Goal: Navigation & Orientation: Find specific page/section

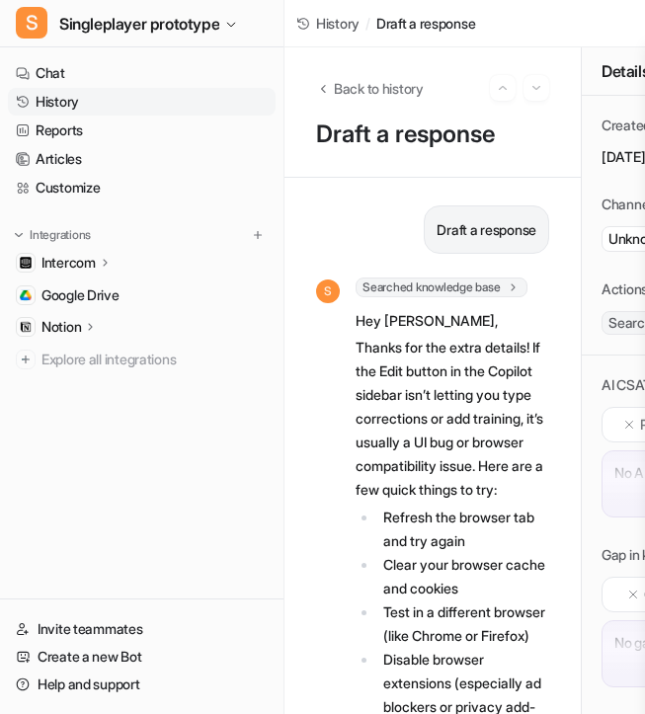
click at [106, 111] on link "History" at bounding box center [142, 102] width 268 height 28
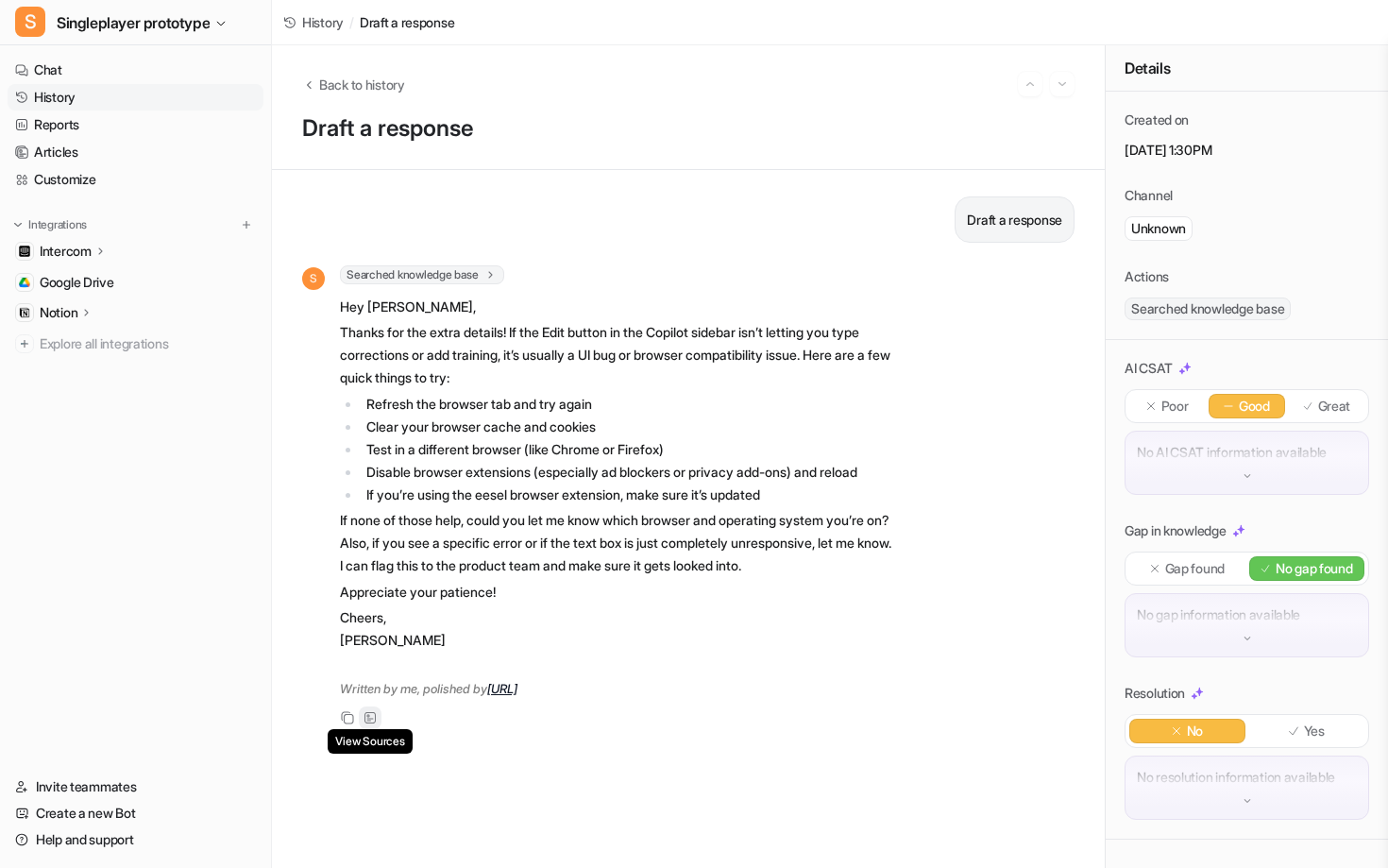
click at [371, 724] on icon at bounding box center [370, 718] width 11 height 11
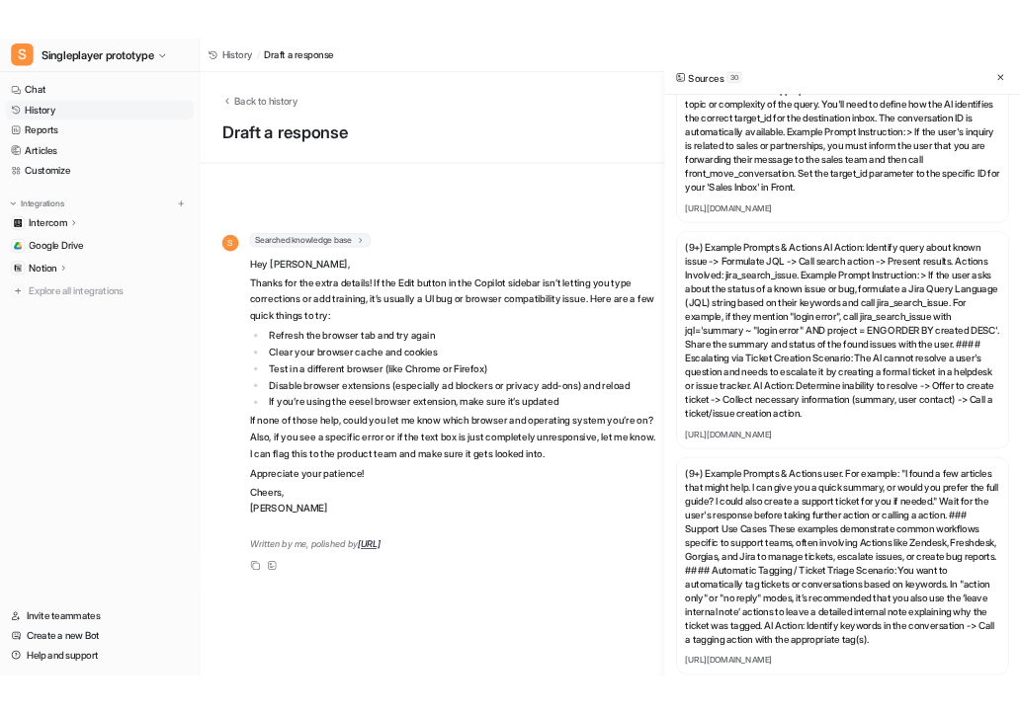
scroll to position [6625, 0]
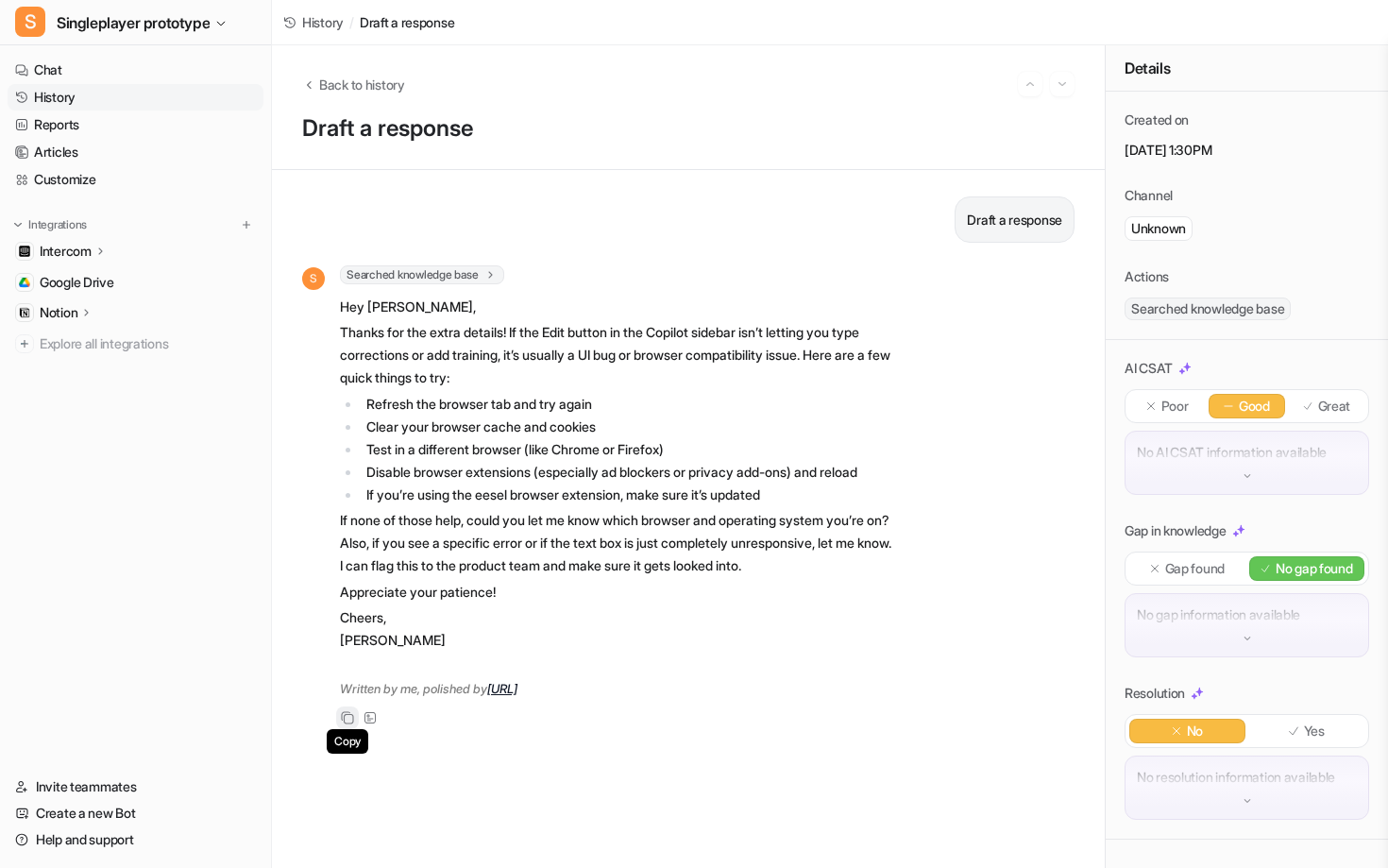
click at [354, 725] on icon at bounding box center [348, 718] width 13 height 13
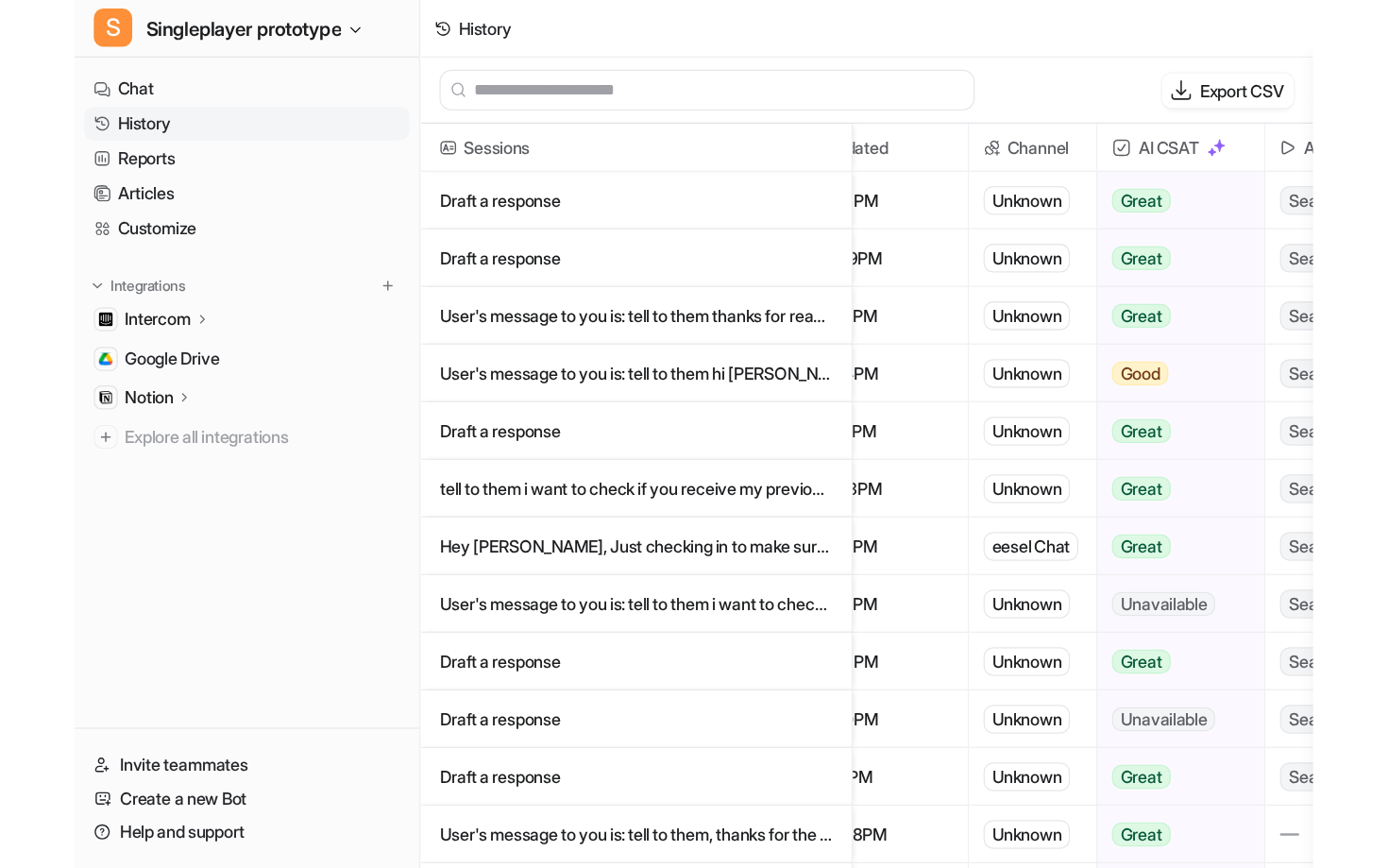
scroll to position [0, 80]
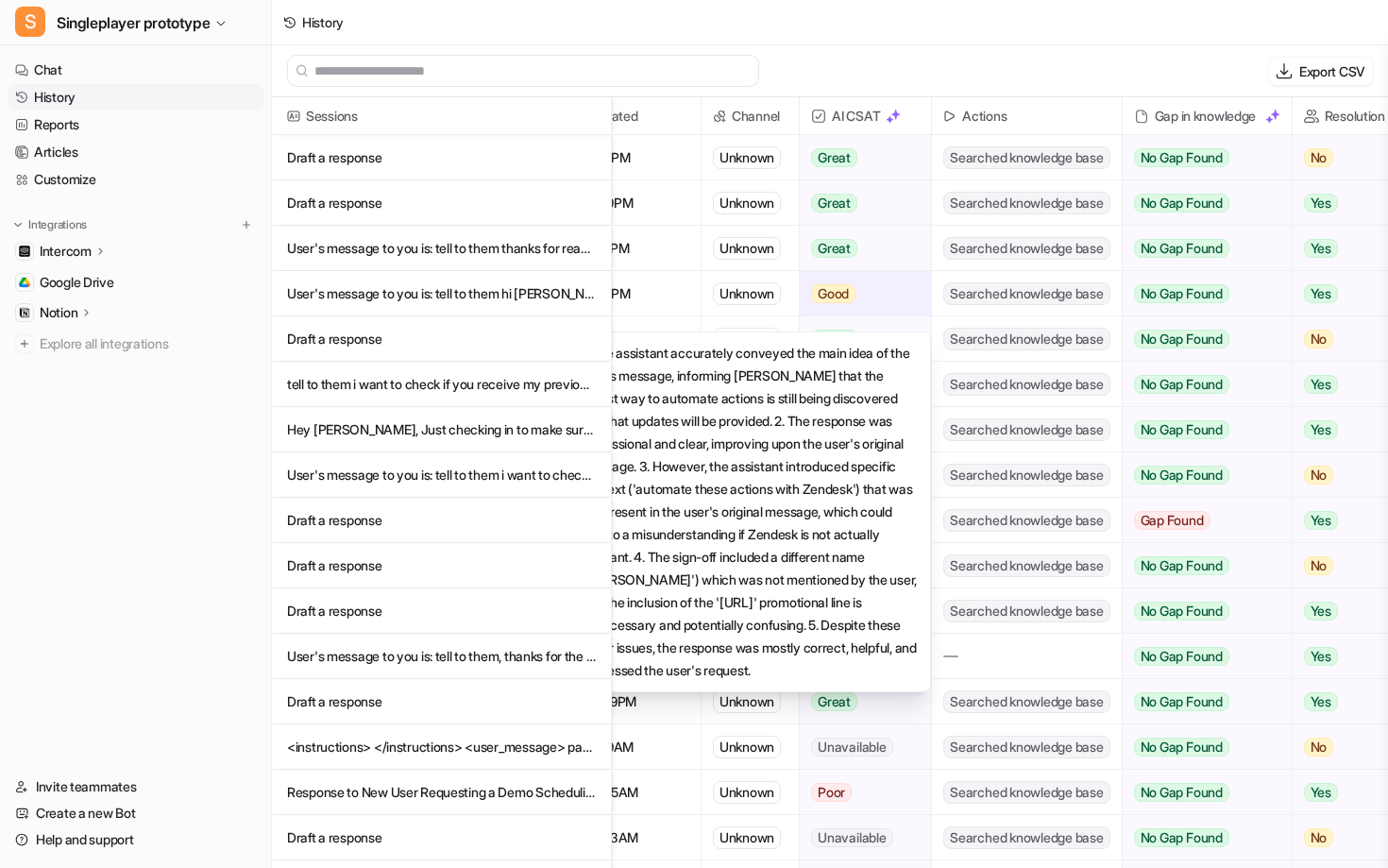
click at [835, 288] on span "Good" at bounding box center [834, 293] width 44 height 19
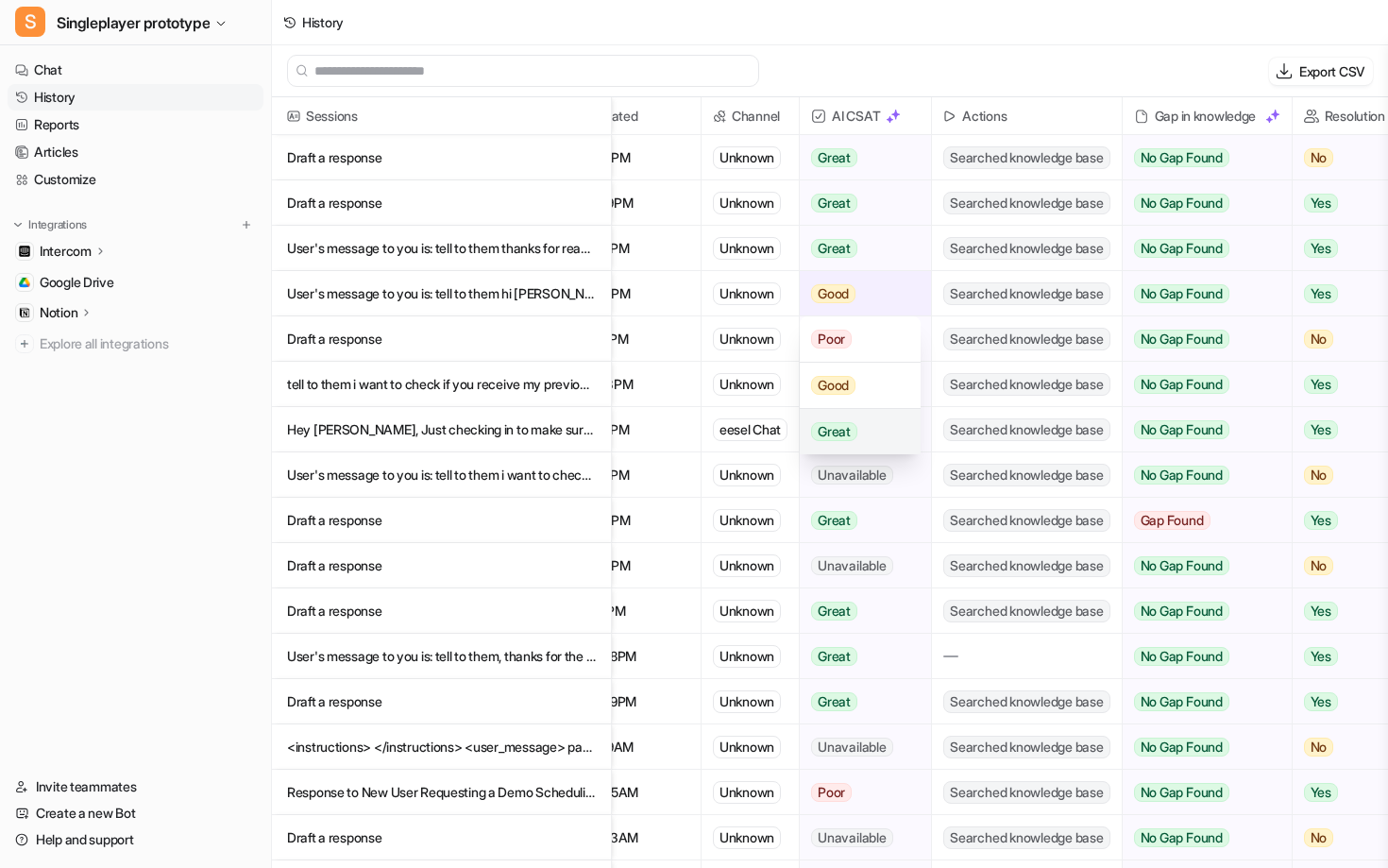
click at [864, 423] on div "Great" at bounding box center [859, 431] width 119 height 45
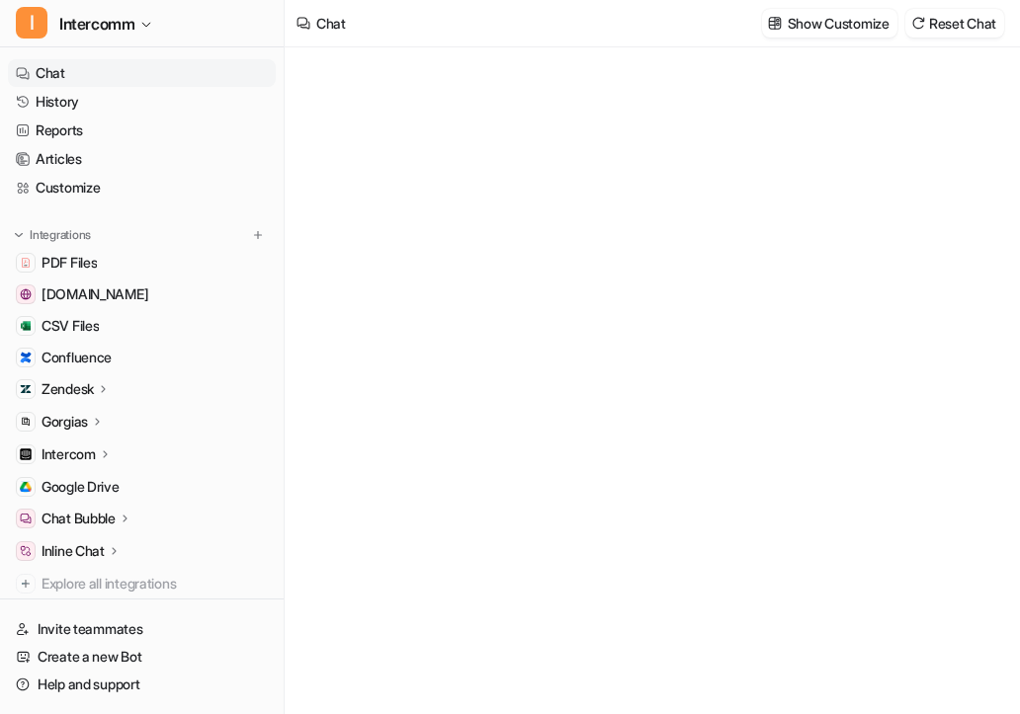
type textarea "**********"
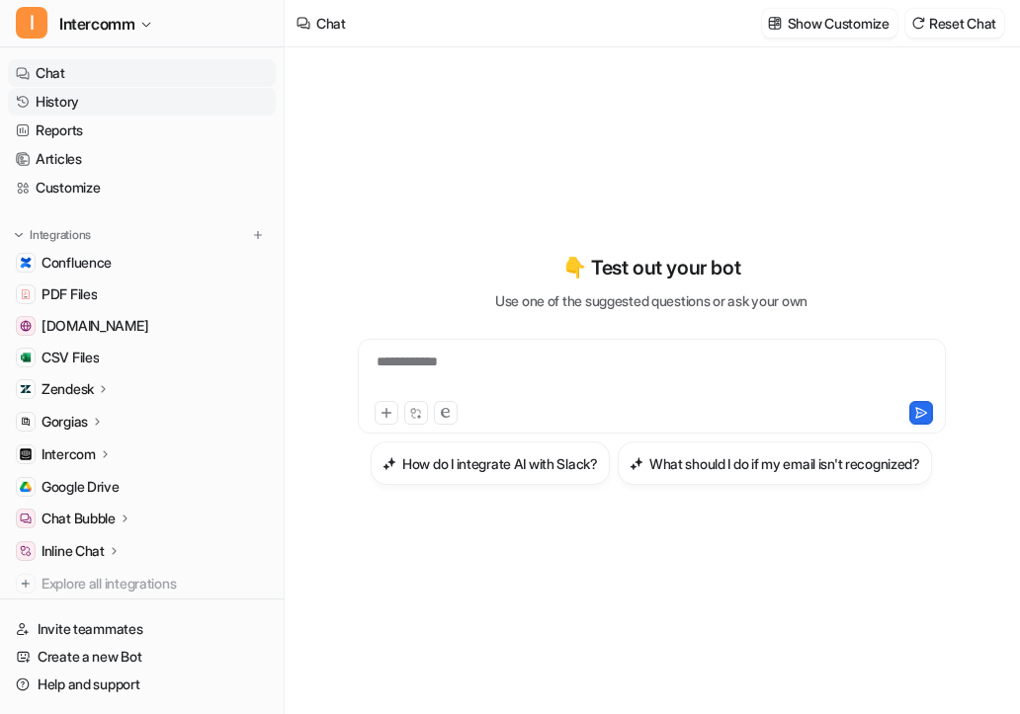
click at [87, 105] on link "History" at bounding box center [142, 102] width 268 height 28
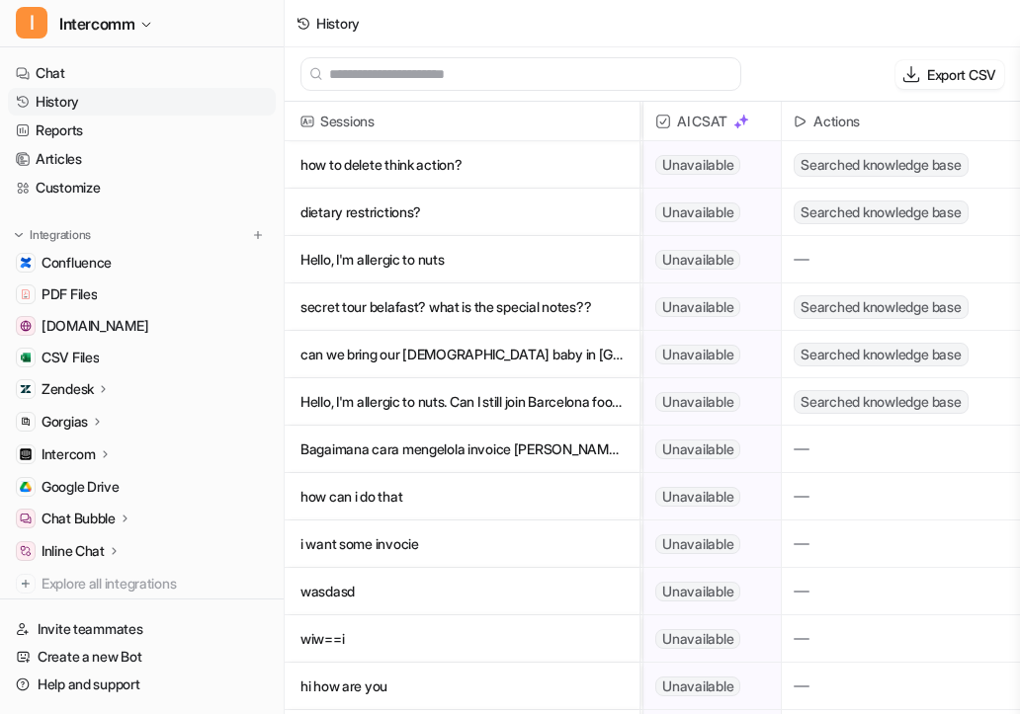
scroll to position [0, 275]
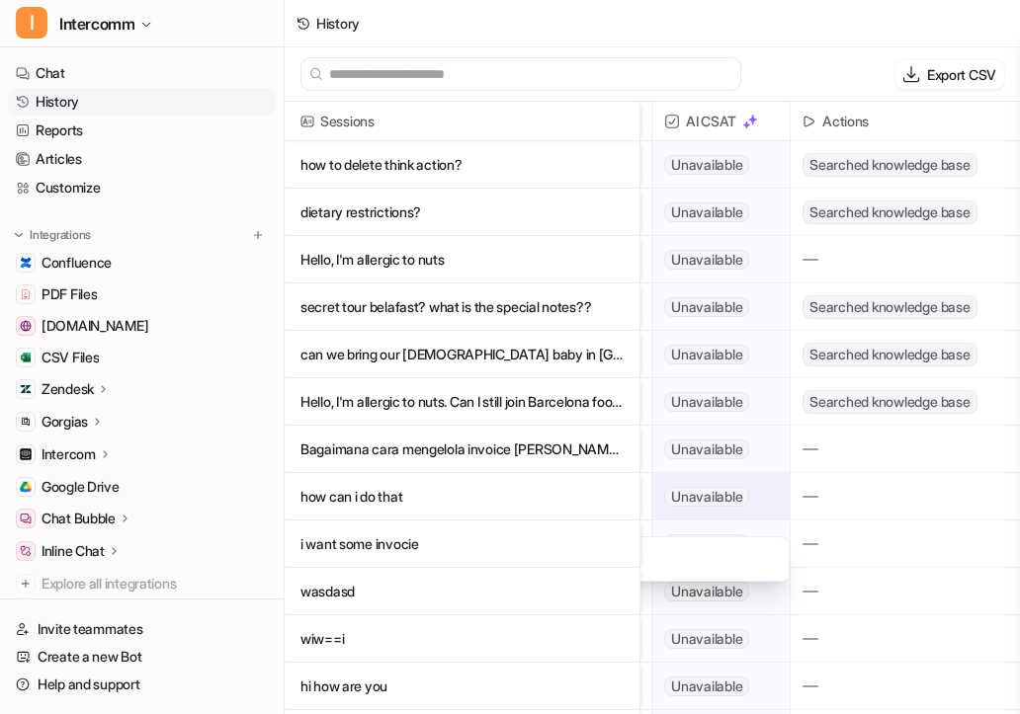
click at [706, 494] on span "Unavailable" at bounding box center [706, 497] width 85 height 20
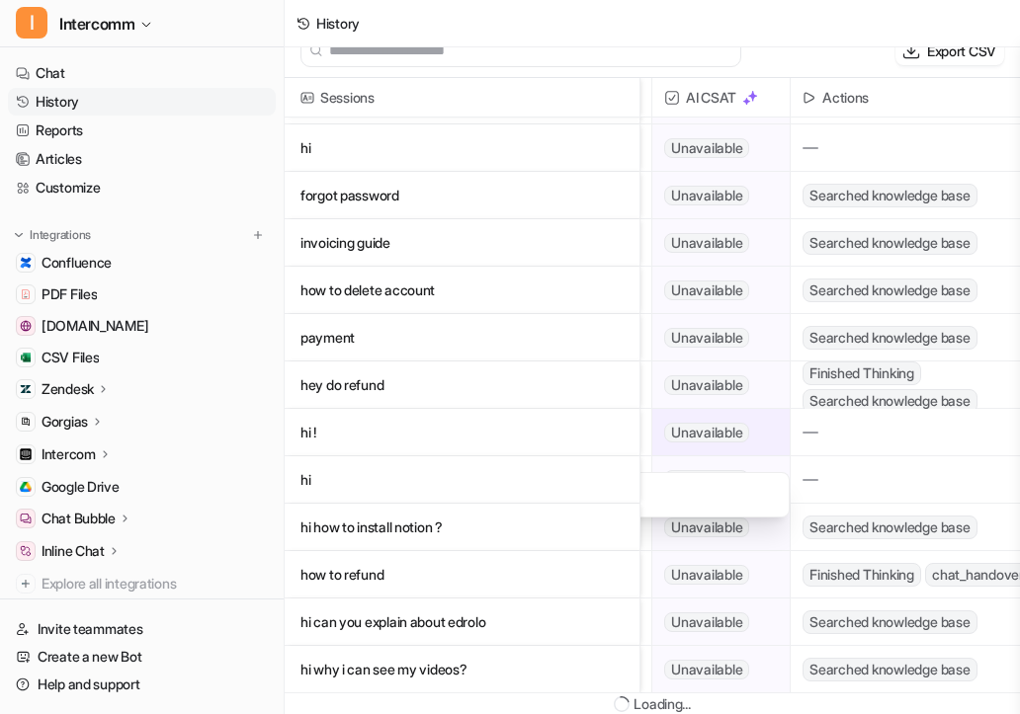
scroll to position [3, 0]
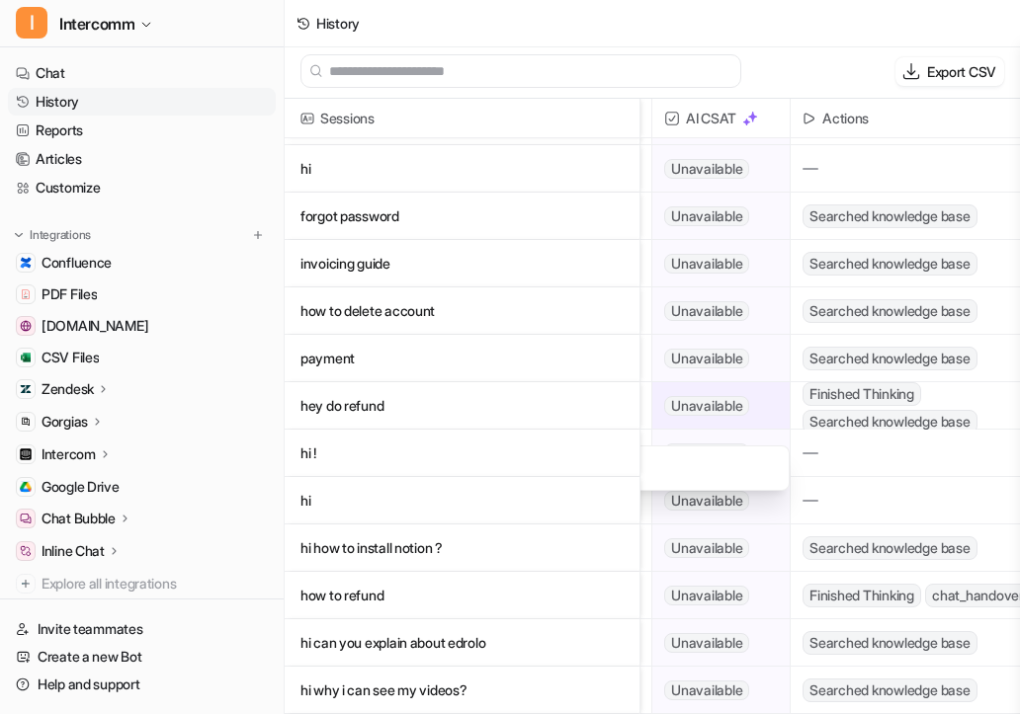
click at [726, 396] on span "Unavailable" at bounding box center [706, 406] width 85 height 20
click at [726, 405] on span "Unavailable" at bounding box center [706, 406] width 85 height 20
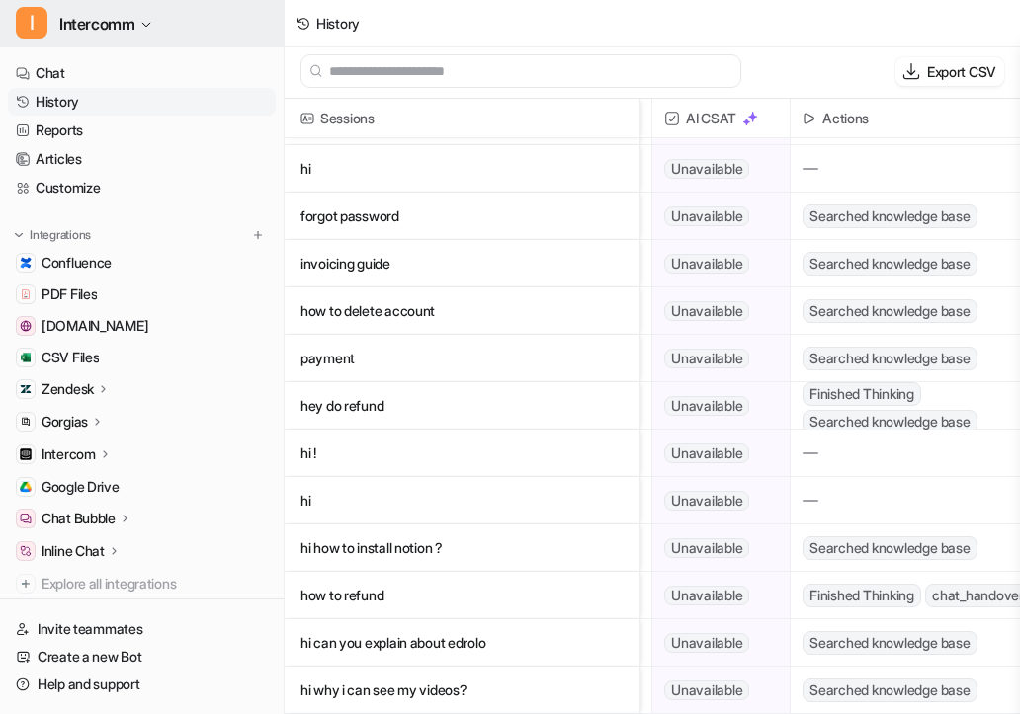
click at [134, 25] on span "Intercomm" at bounding box center [96, 24] width 75 height 28
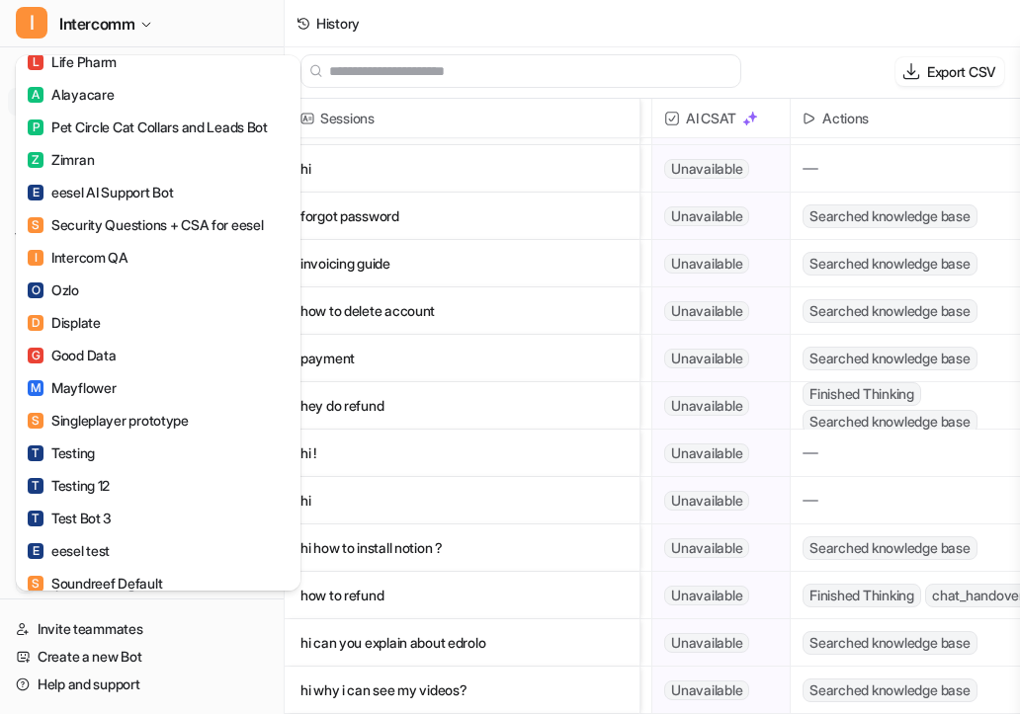
scroll to position [845, 0]
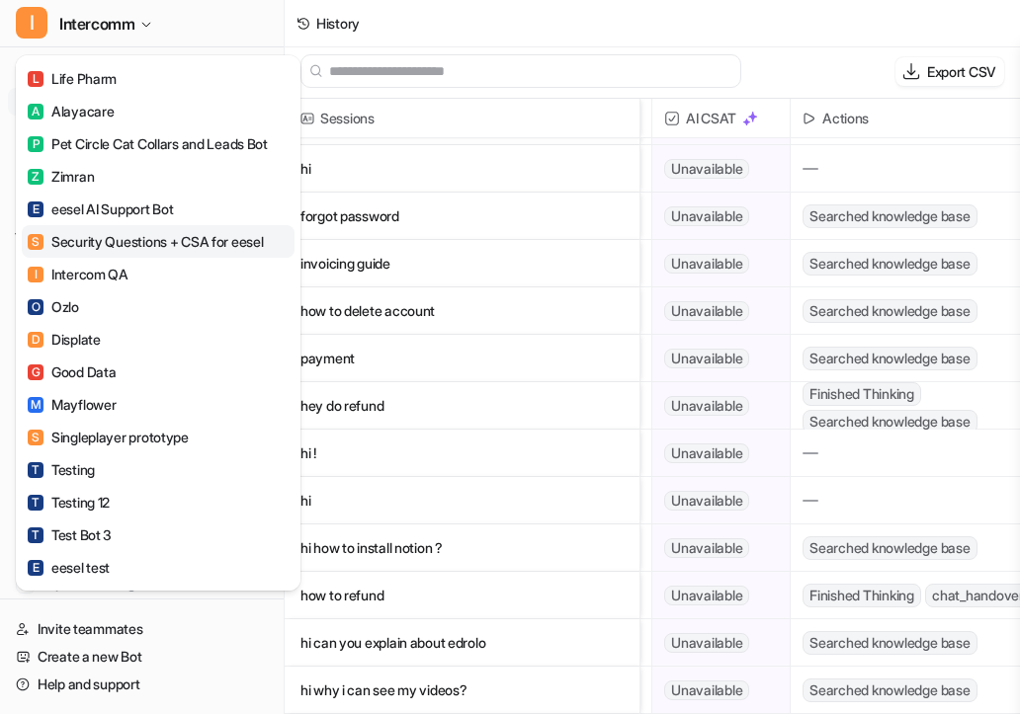
click at [222, 240] on div "S Security Questions + CSA for eesel" at bounding box center [145, 241] width 235 height 21
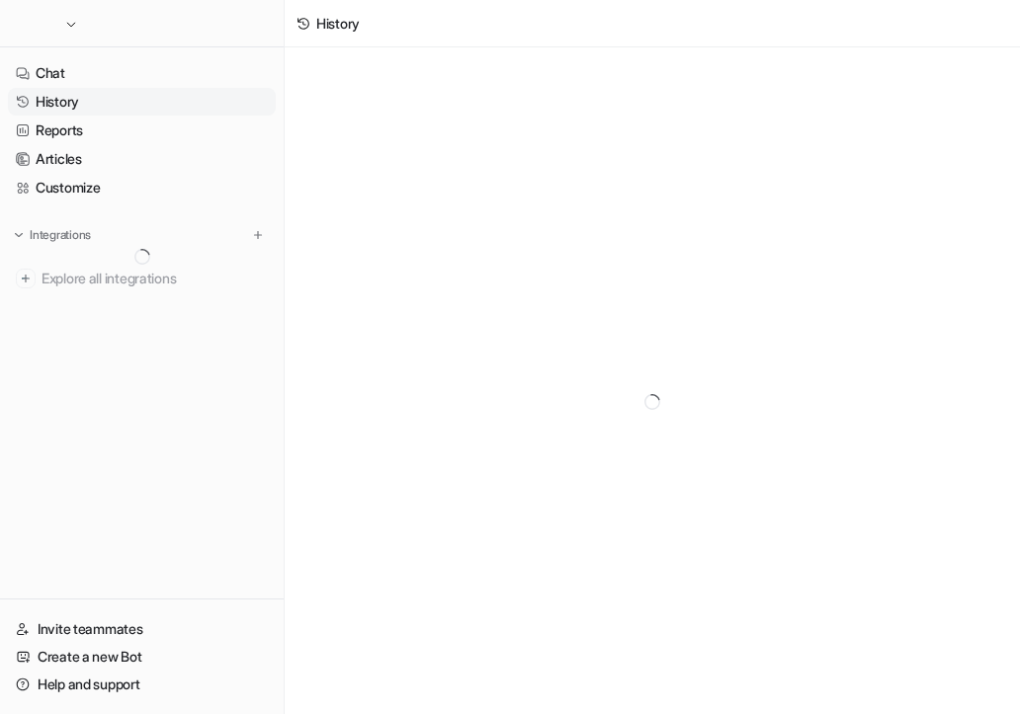
click at [68, 100] on link "History" at bounding box center [142, 102] width 268 height 28
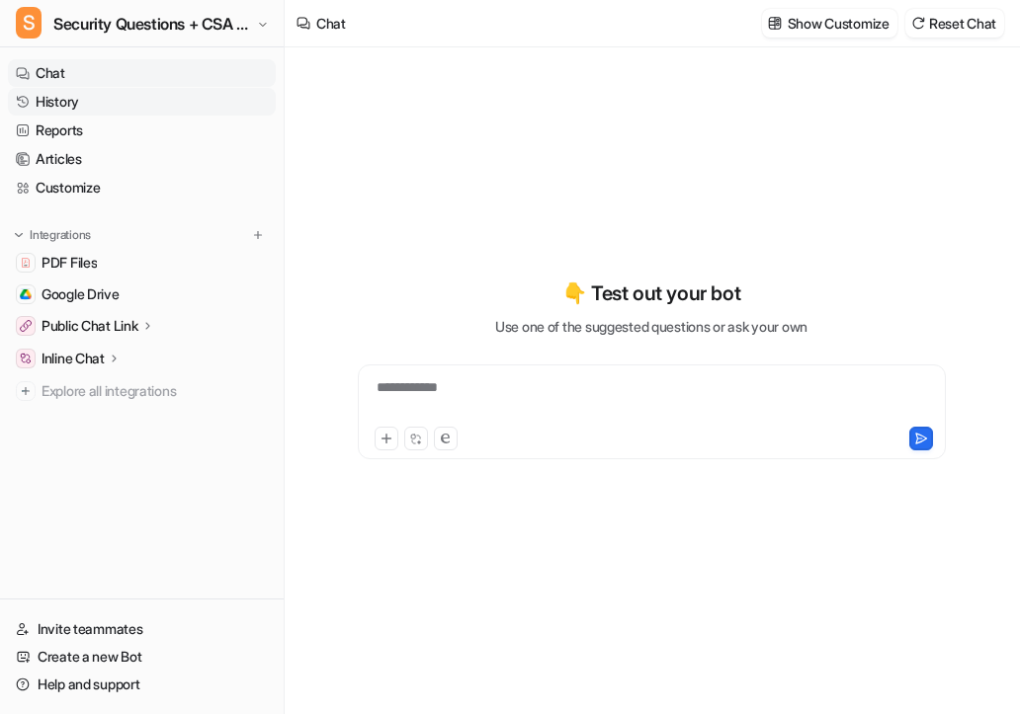
click at [70, 105] on link "History" at bounding box center [142, 102] width 268 height 28
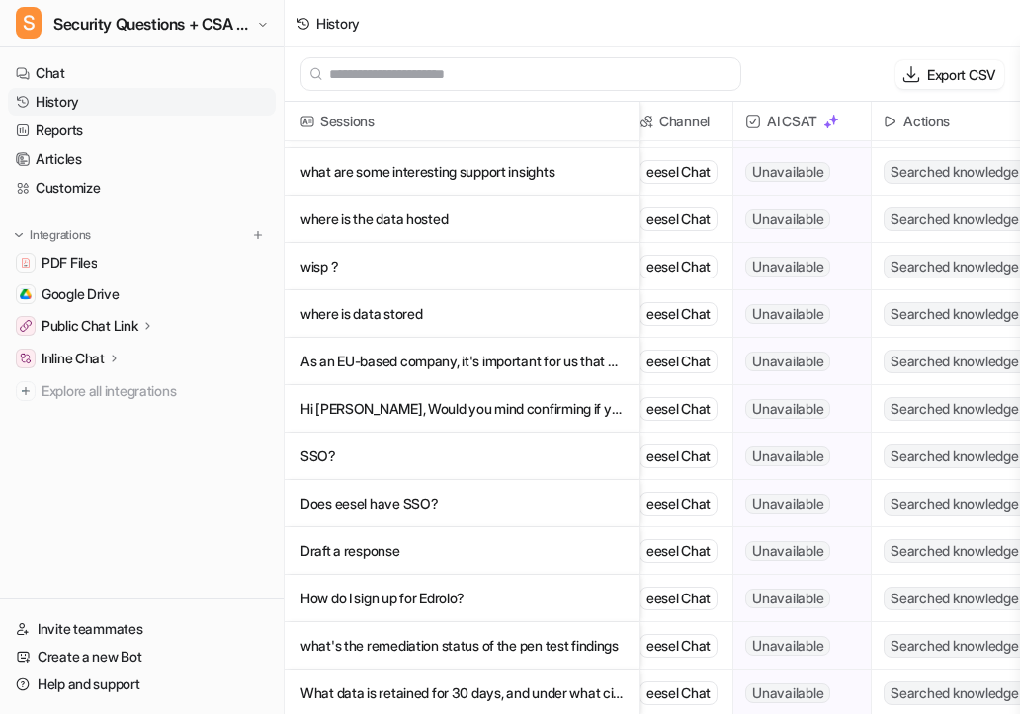
scroll to position [3, 0]
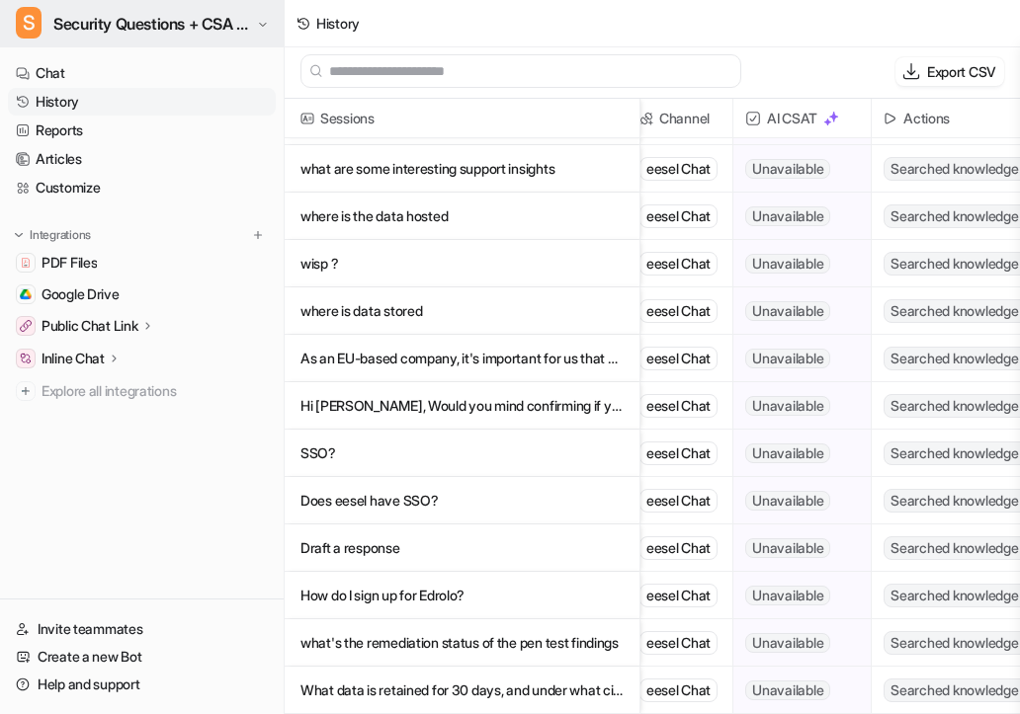
click at [135, 28] on span "Security Questions + CSA for eesel" at bounding box center [152, 24] width 199 height 28
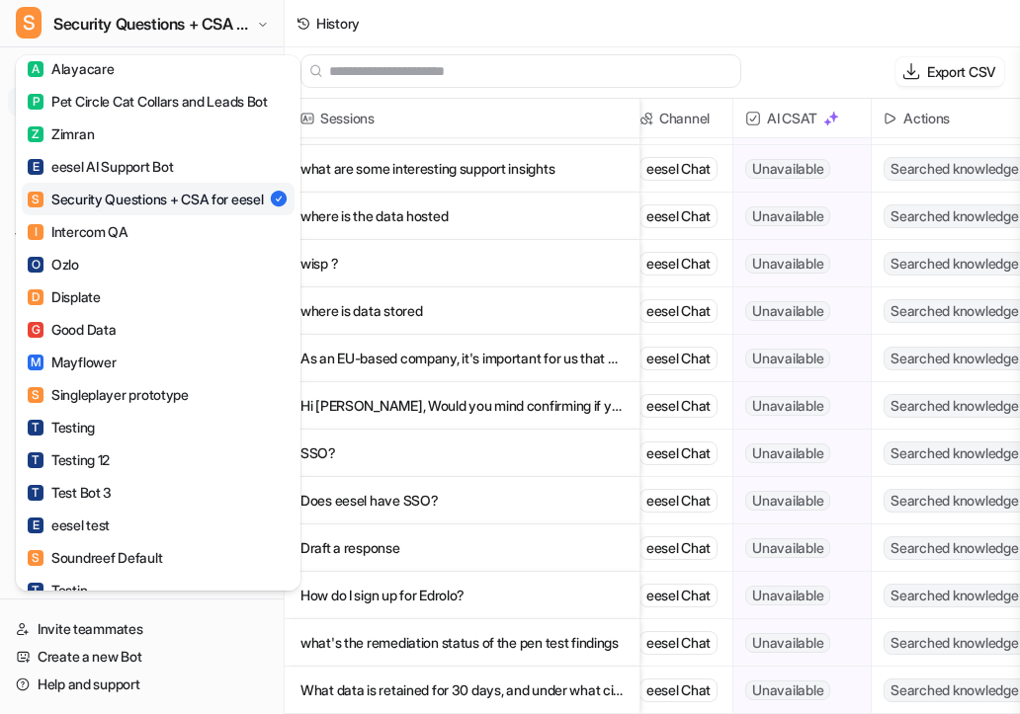
scroll to position [883, 0]
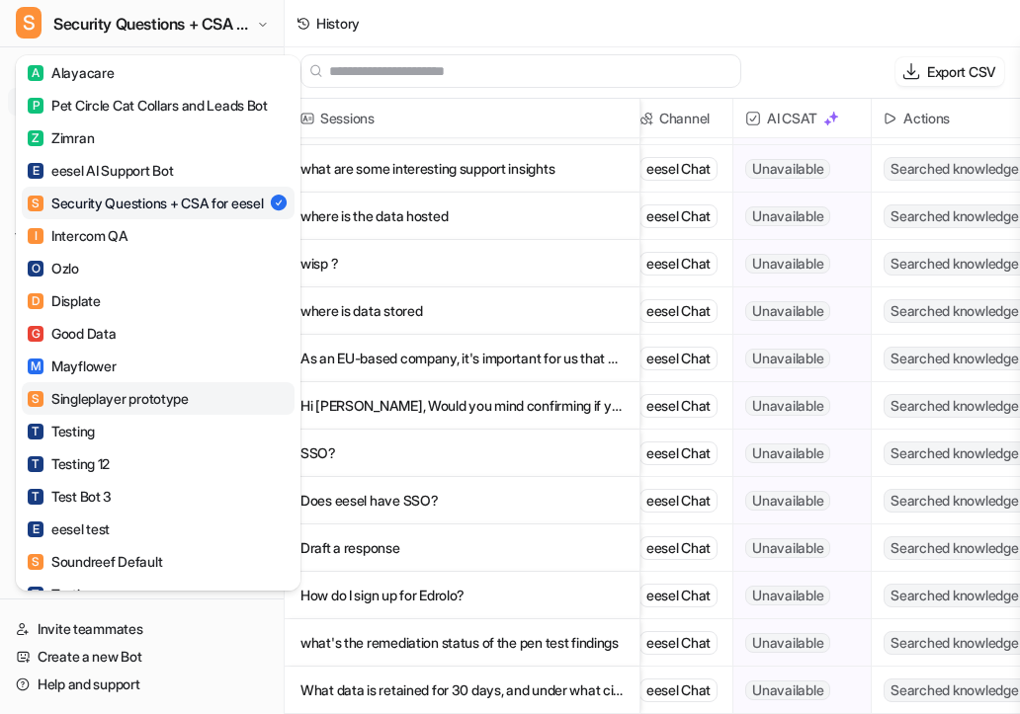
click at [206, 415] on link "S Singleplayer prototype" at bounding box center [158, 398] width 273 height 33
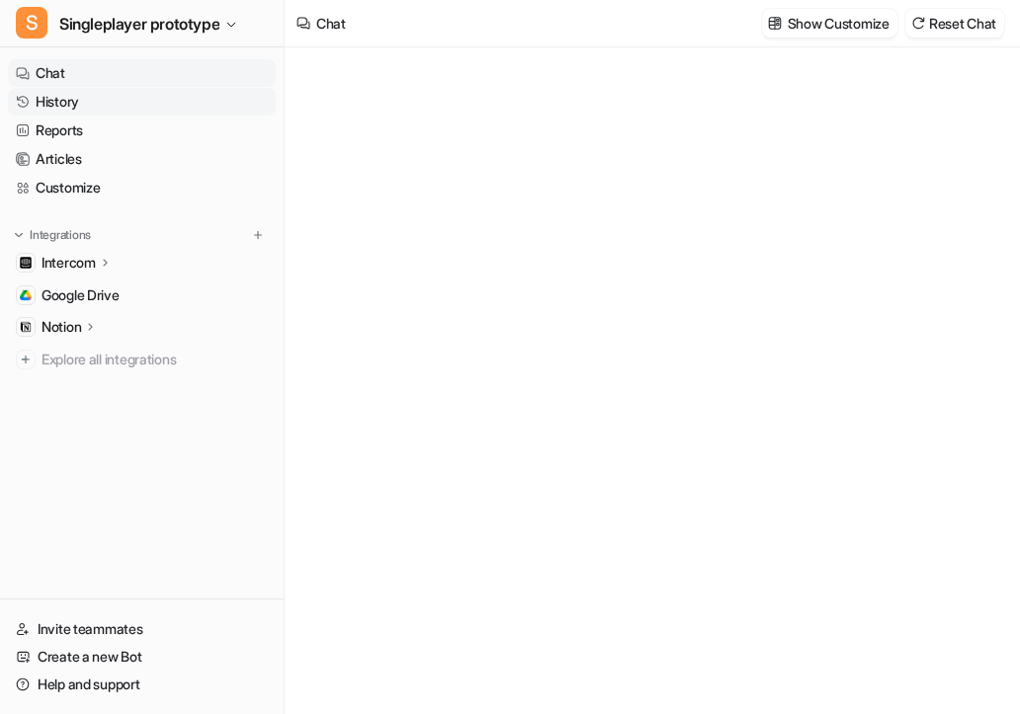
click at [60, 97] on link "History" at bounding box center [142, 102] width 268 height 28
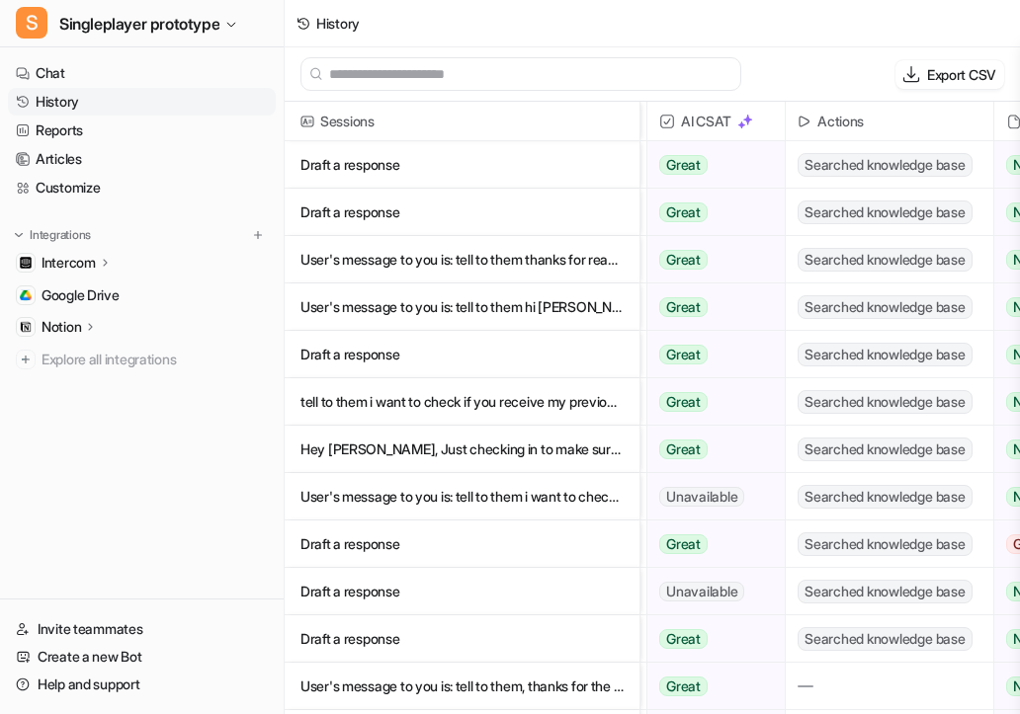
scroll to position [0, 272]
